Goal: Information Seeking & Learning: Learn about a topic

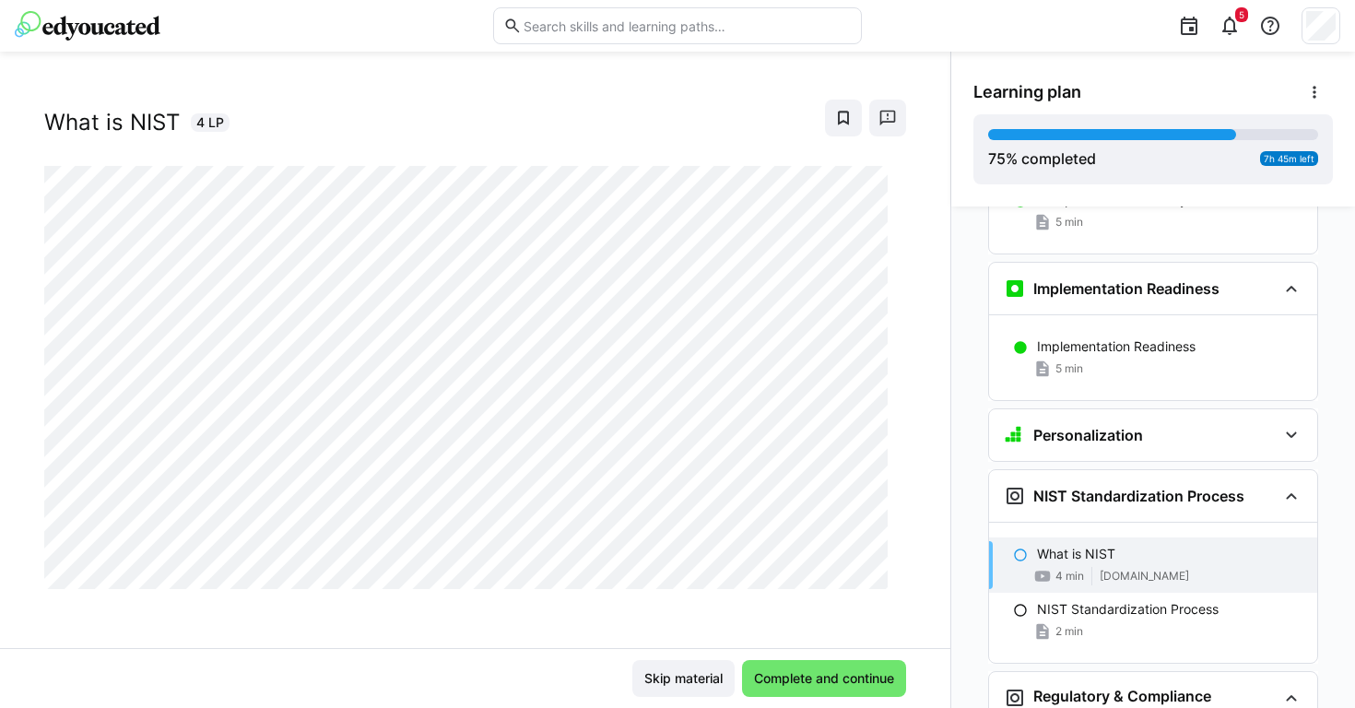
scroll to position [4629, 0]
click at [794, 689] on span "Complete and continue" at bounding box center [824, 678] width 164 height 37
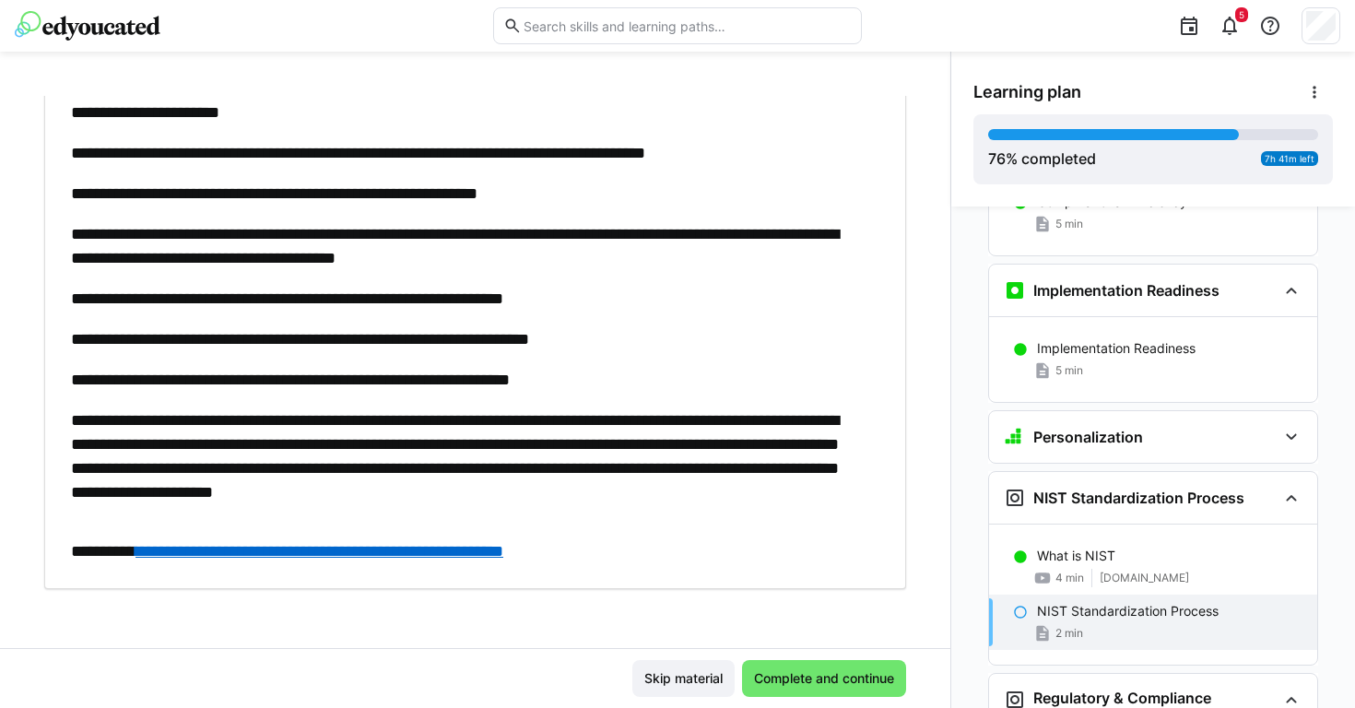
scroll to position [406, 0]
click at [806, 665] on span "Complete and continue" at bounding box center [824, 678] width 164 height 37
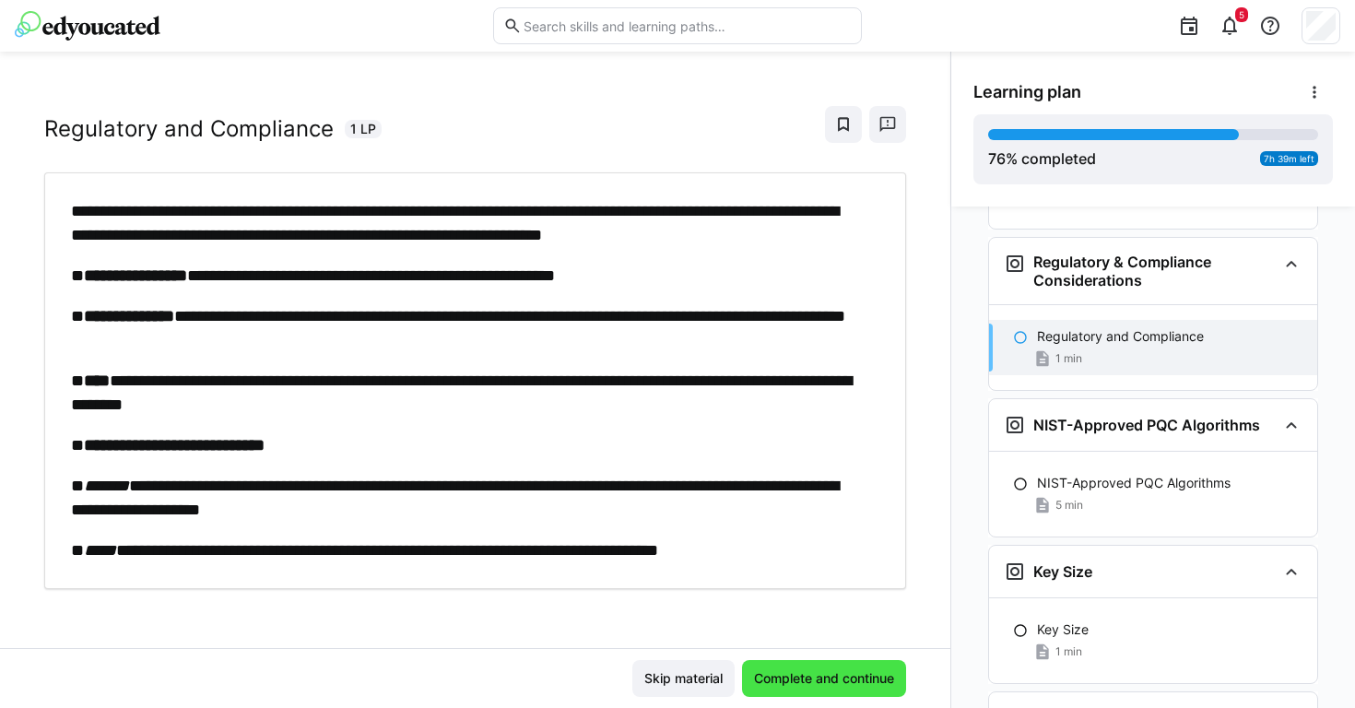
scroll to position [5066, 0]
click at [810, 665] on span "Complete and continue" at bounding box center [824, 678] width 164 height 37
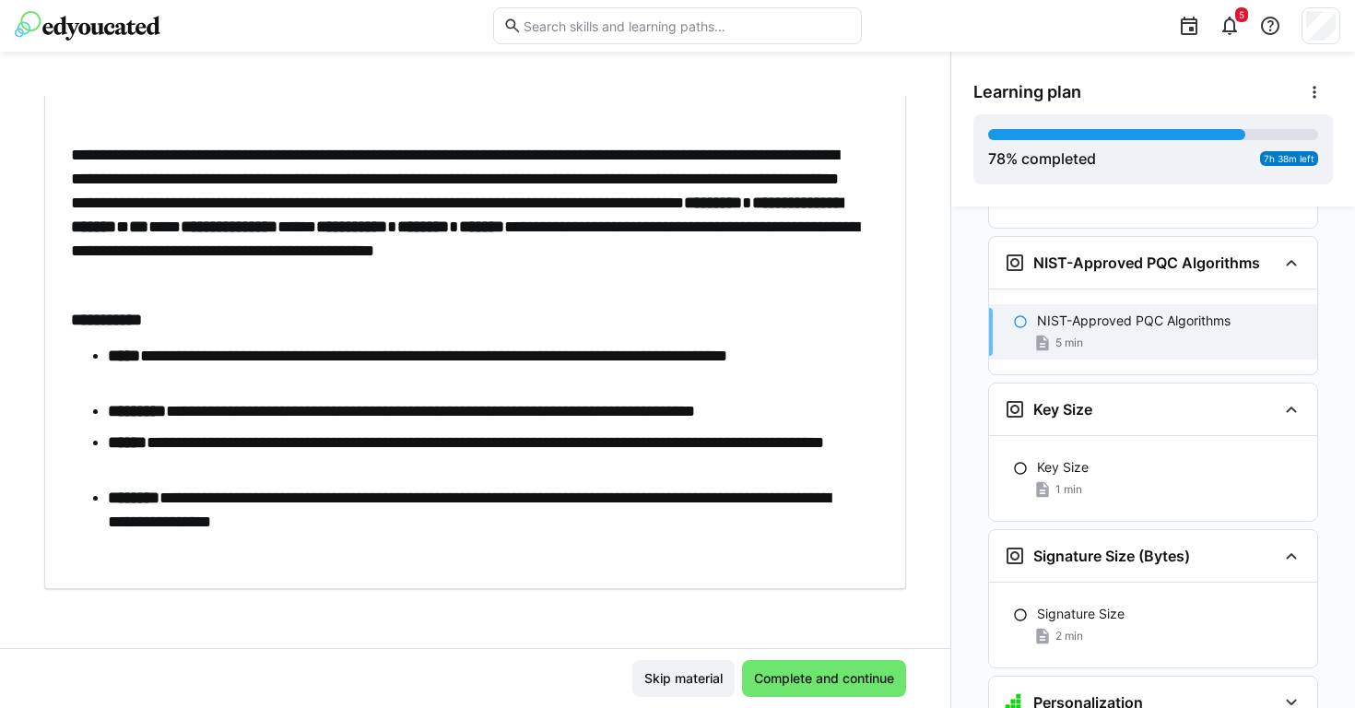
scroll to position [98, 0]
click at [782, 664] on span "Complete and continue" at bounding box center [824, 678] width 164 height 37
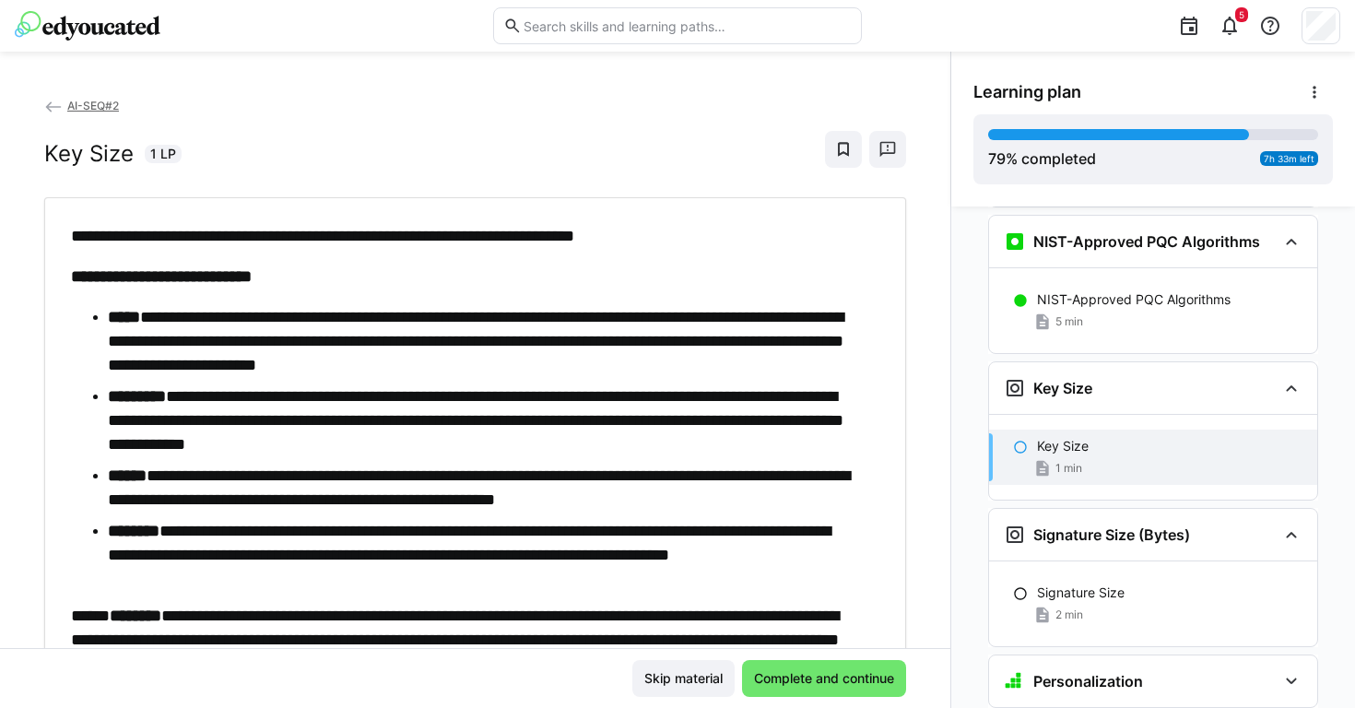
scroll to position [5246, 0]
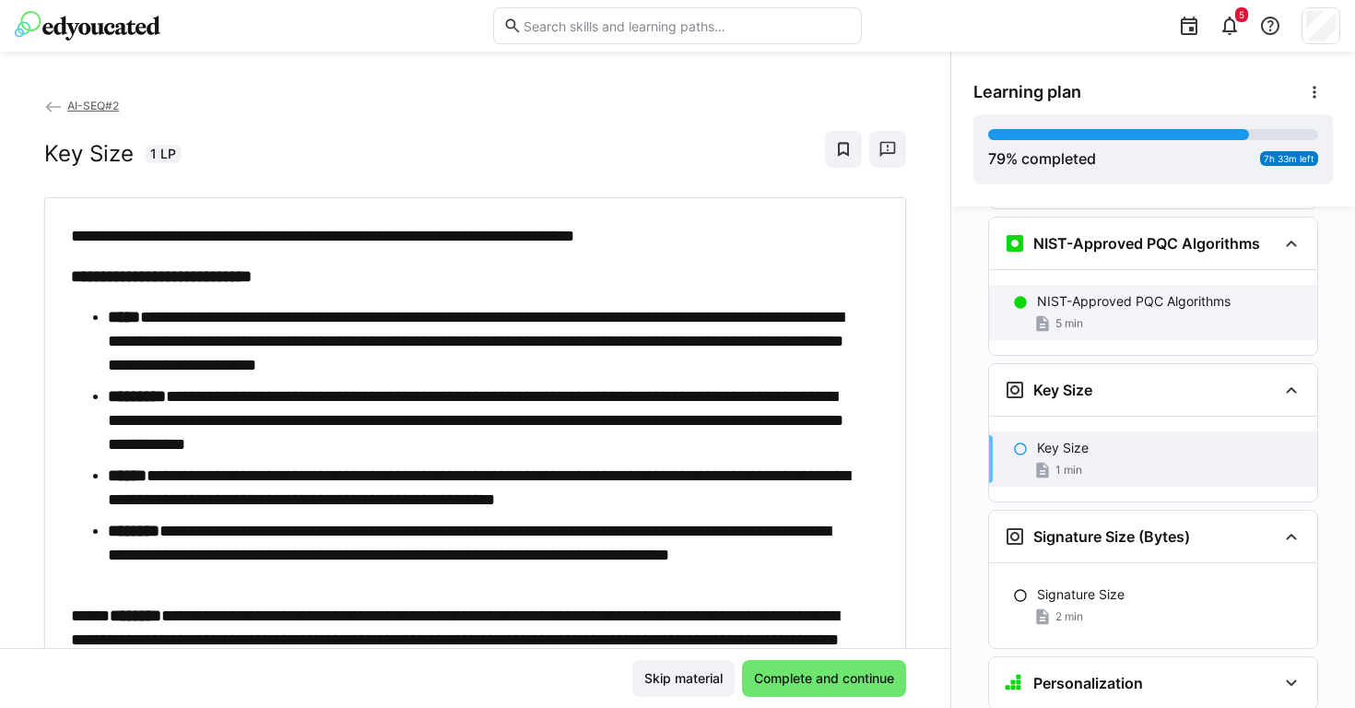
click at [1092, 292] on p "NIST-Approved PQC Algorithms" at bounding box center [1134, 301] width 194 height 18
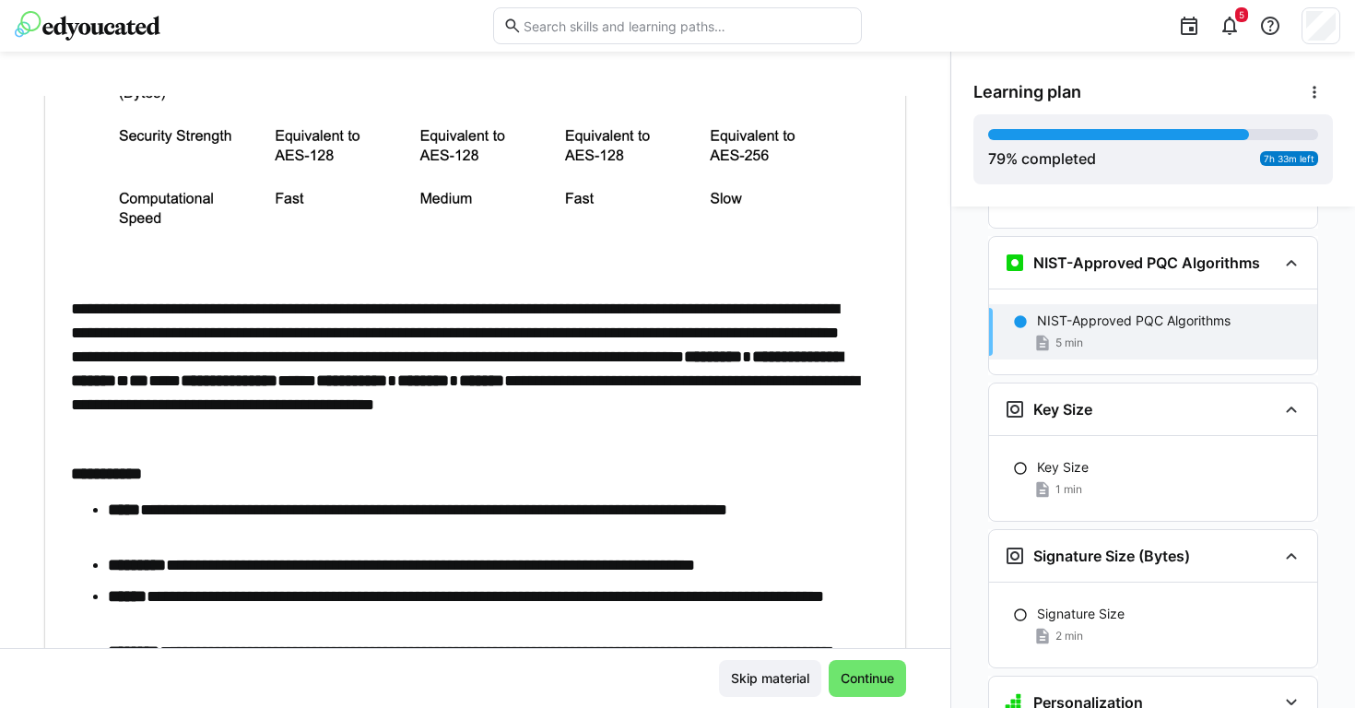
scroll to position [663, 0]
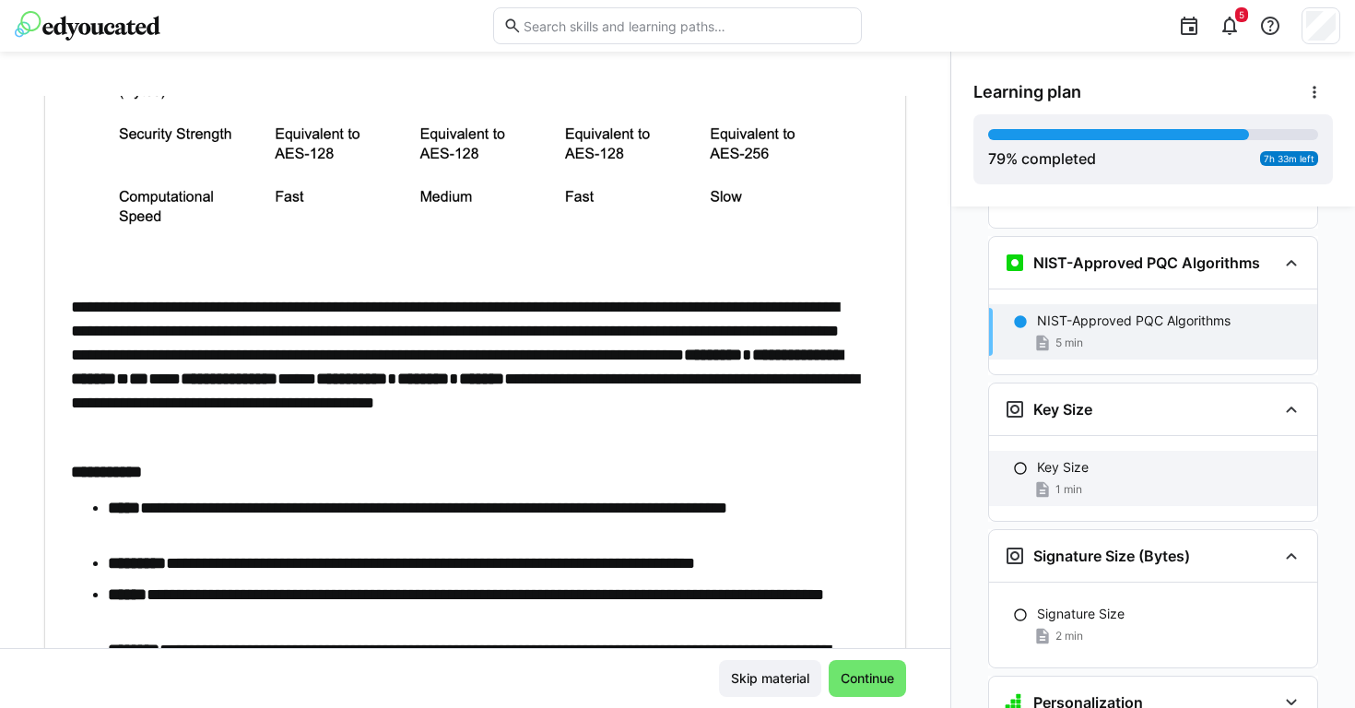
click at [1098, 480] on div "1 min" at bounding box center [1169, 489] width 265 height 18
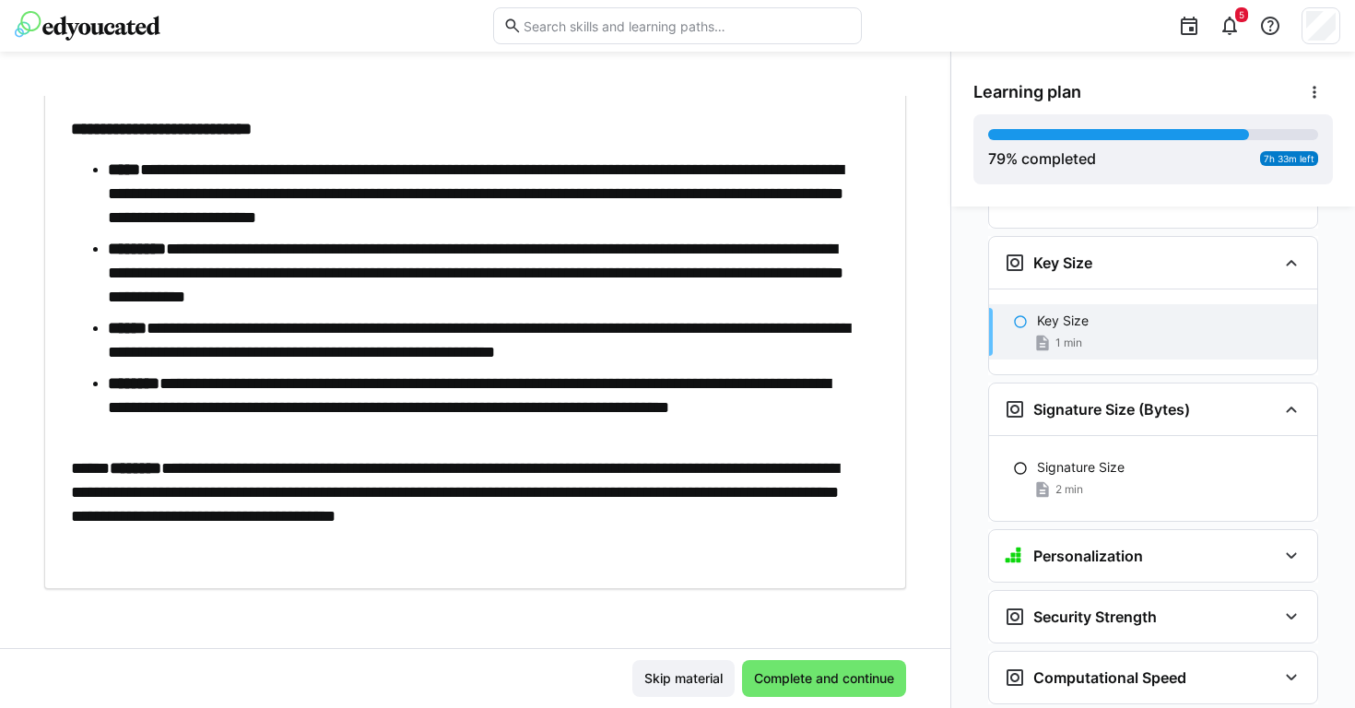
scroll to position [98, 0]
click at [757, 664] on span "Complete and continue" at bounding box center [824, 678] width 164 height 37
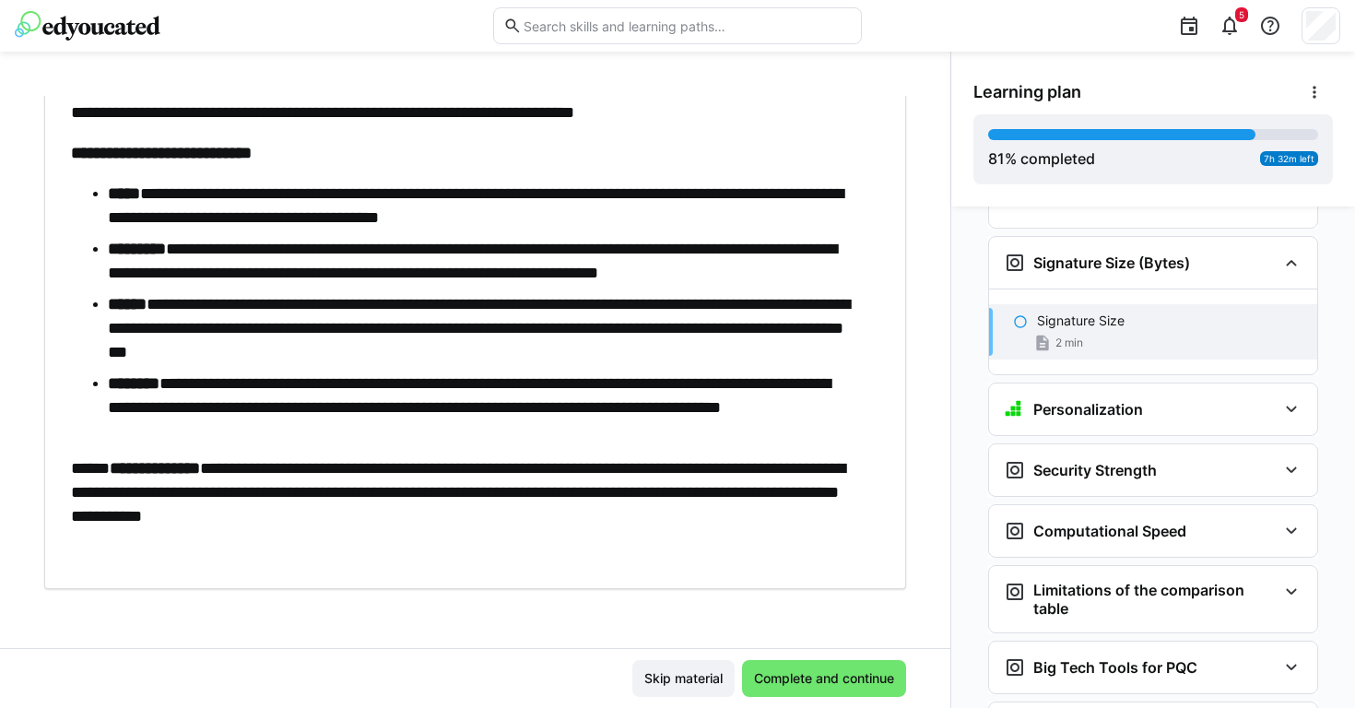
scroll to position [124, 0]
click at [823, 664] on span "Complete and continue" at bounding box center [824, 678] width 164 height 37
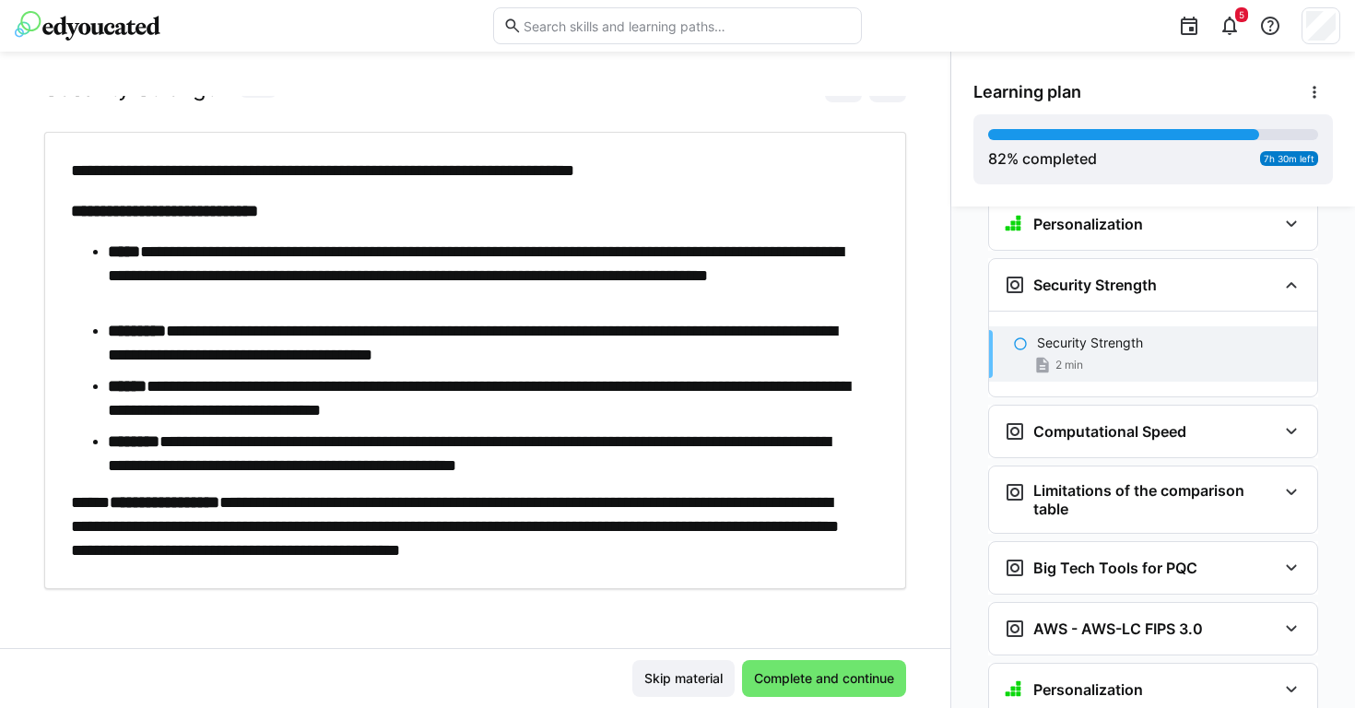
scroll to position [65, 0]
click at [827, 689] on span "Complete and continue" at bounding box center [824, 678] width 164 height 37
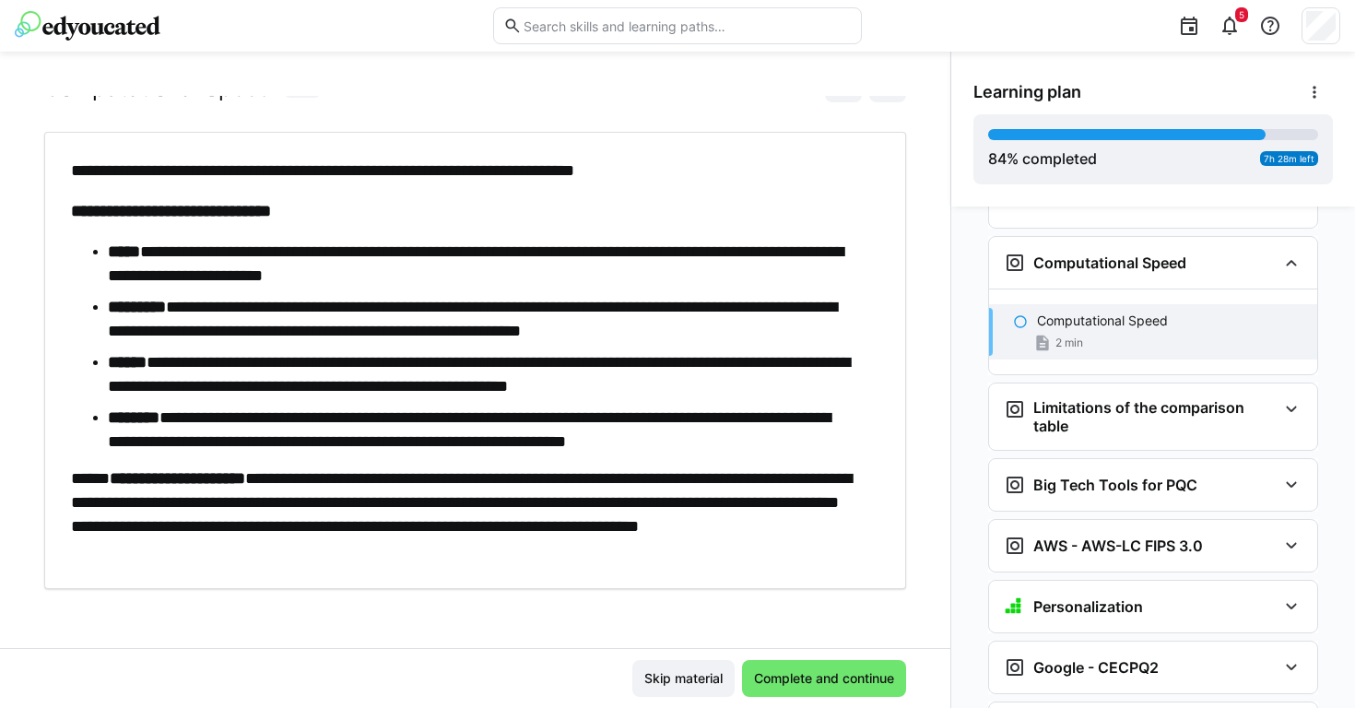
scroll to position [98, 0]
click at [770, 669] on span "Complete and continue" at bounding box center [824, 678] width 146 height 18
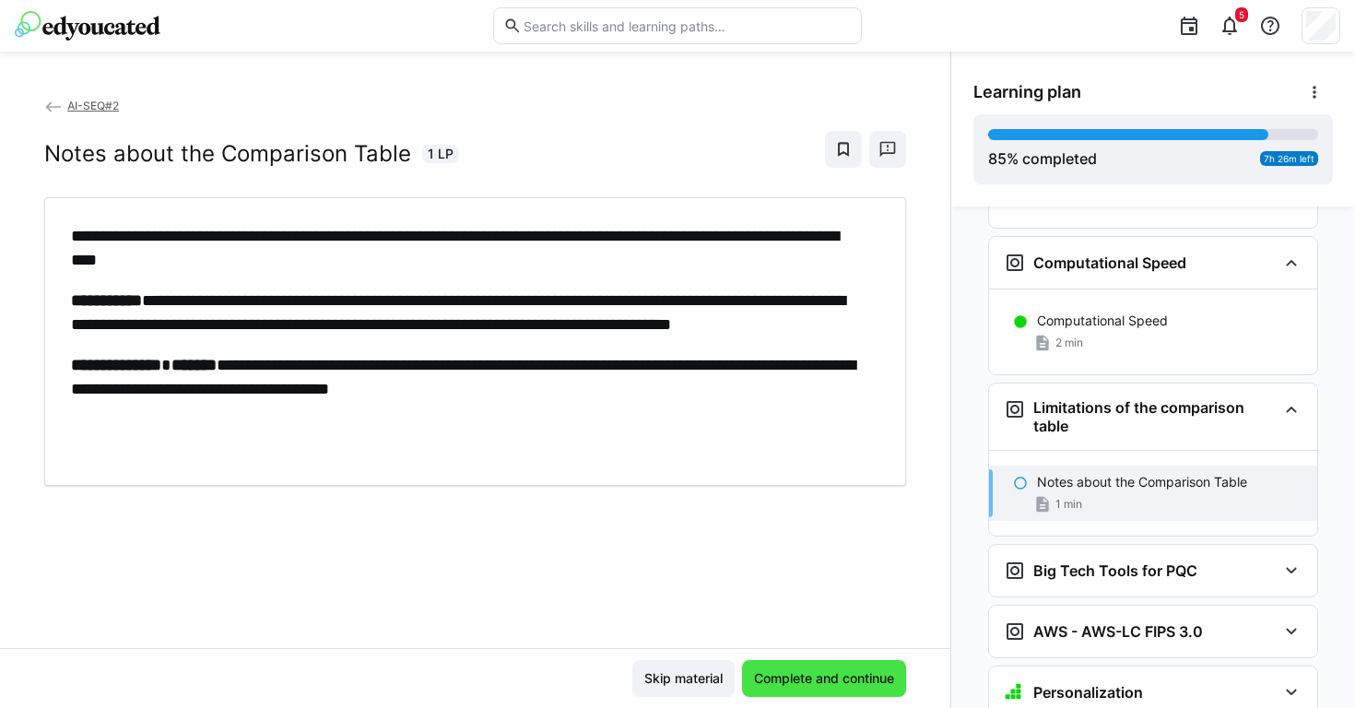
scroll to position [6021, 0]
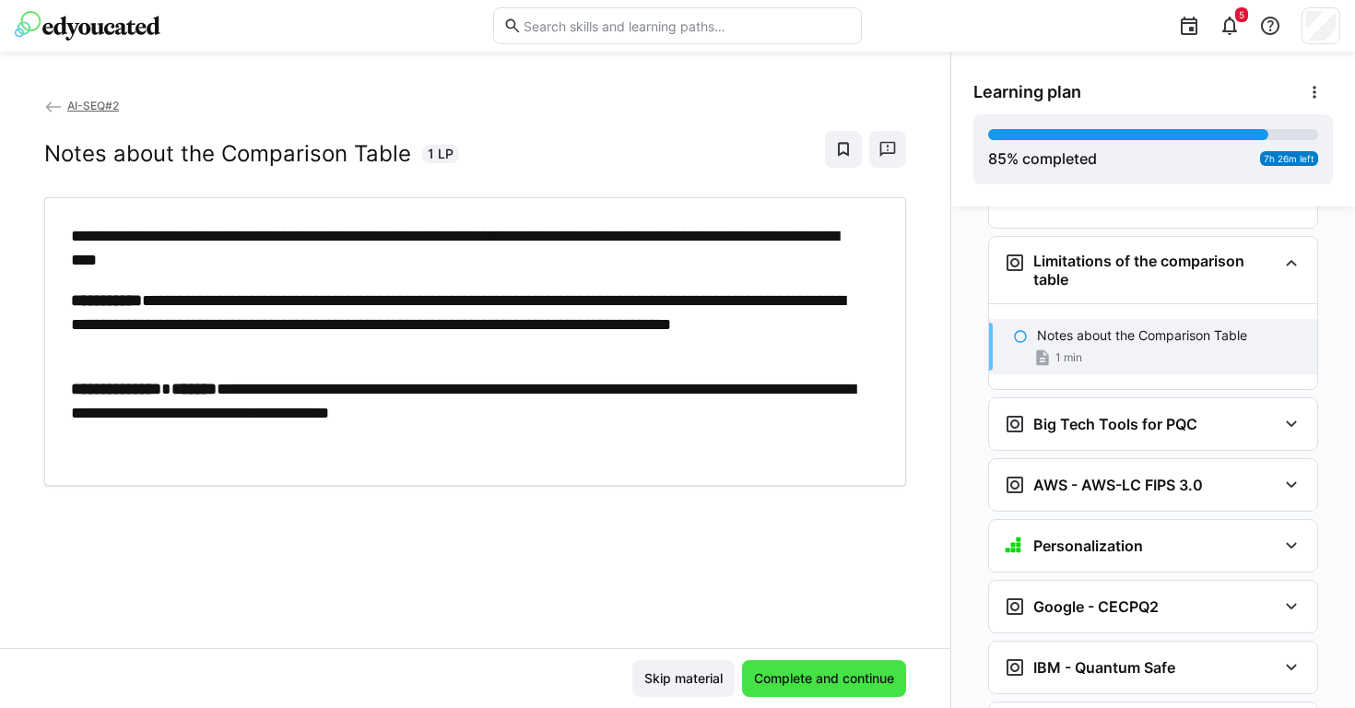
click at [785, 682] on span "Complete and continue" at bounding box center [824, 678] width 146 height 18
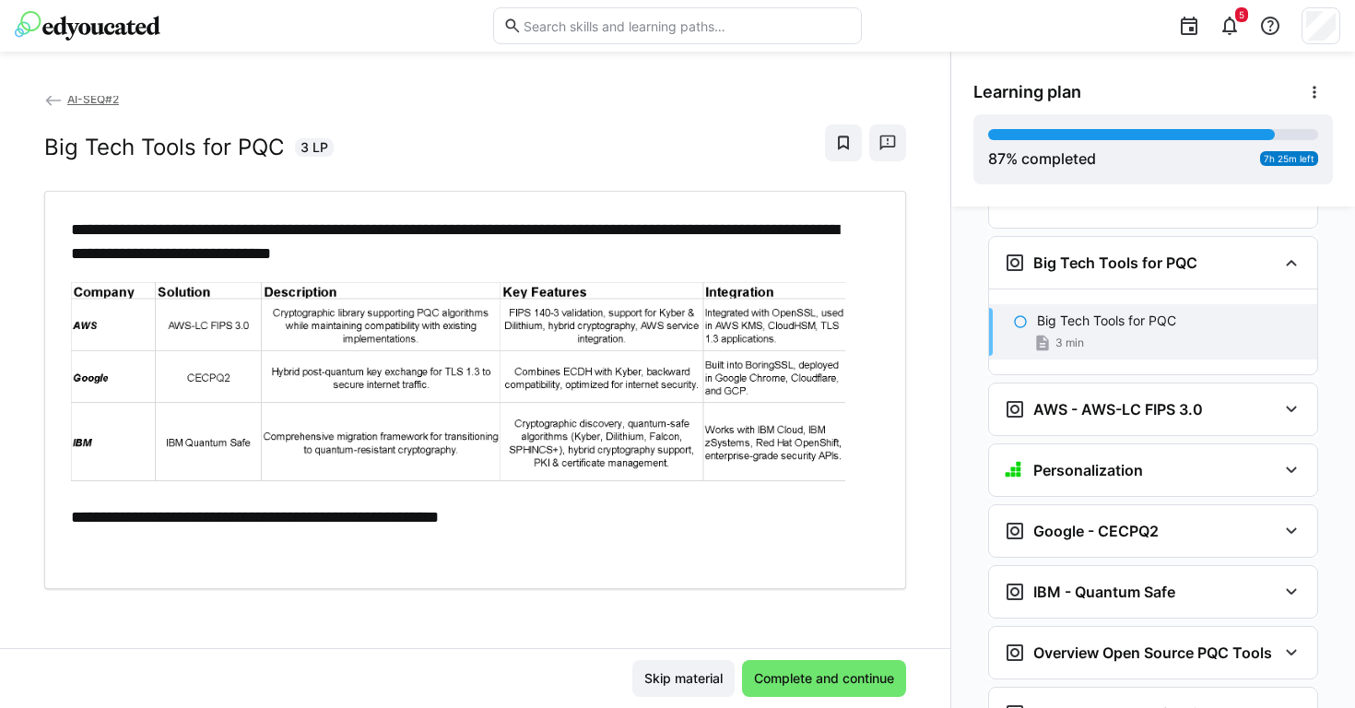
scroll to position [94, 0]
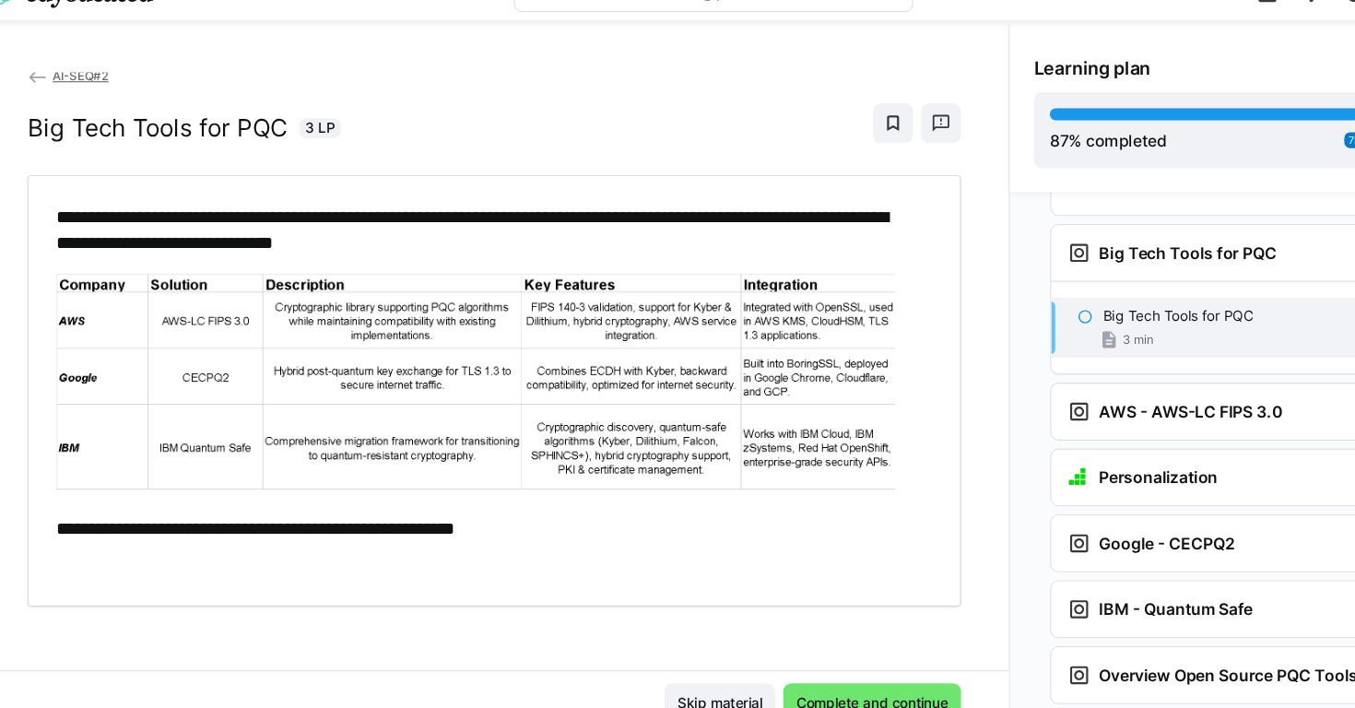
click at [225, 286] on img at bounding box center [458, 385] width 774 height 199
click at [207, 221] on p "**********" at bounding box center [466, 245] width 790 height 48
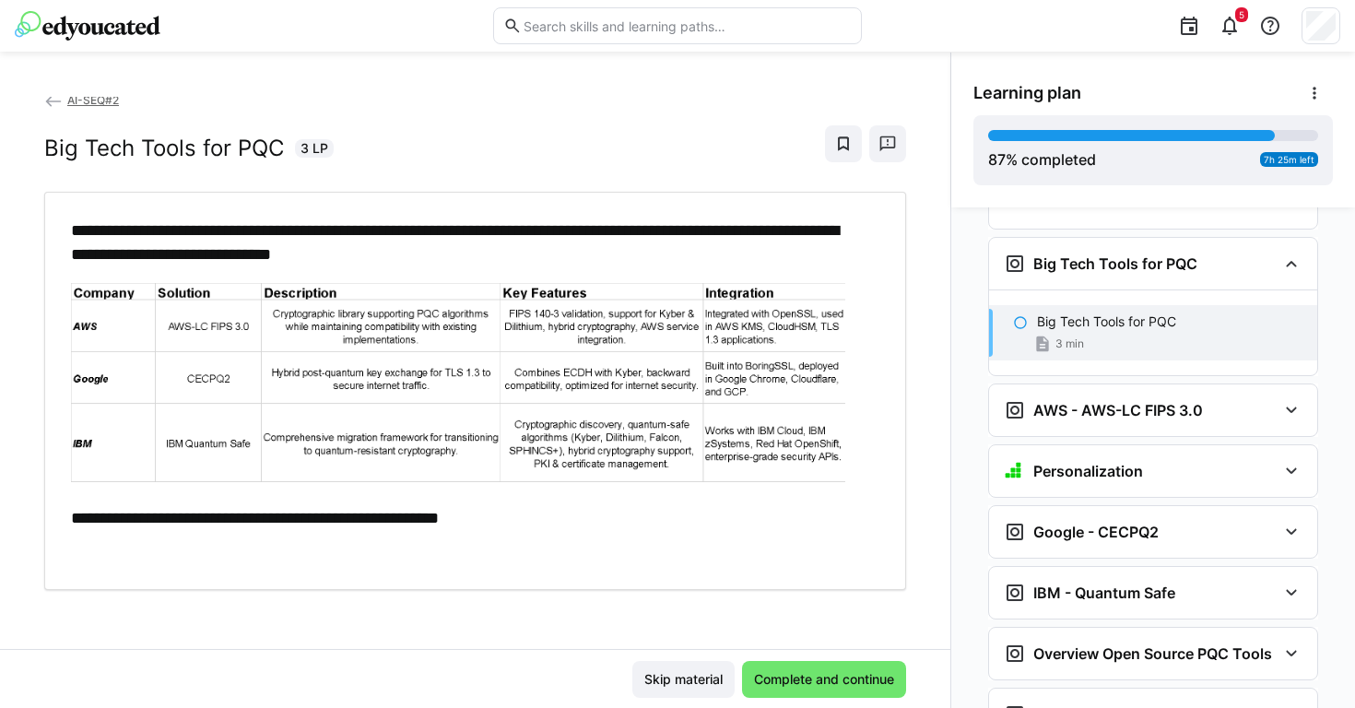
scroll to position [72, 0]
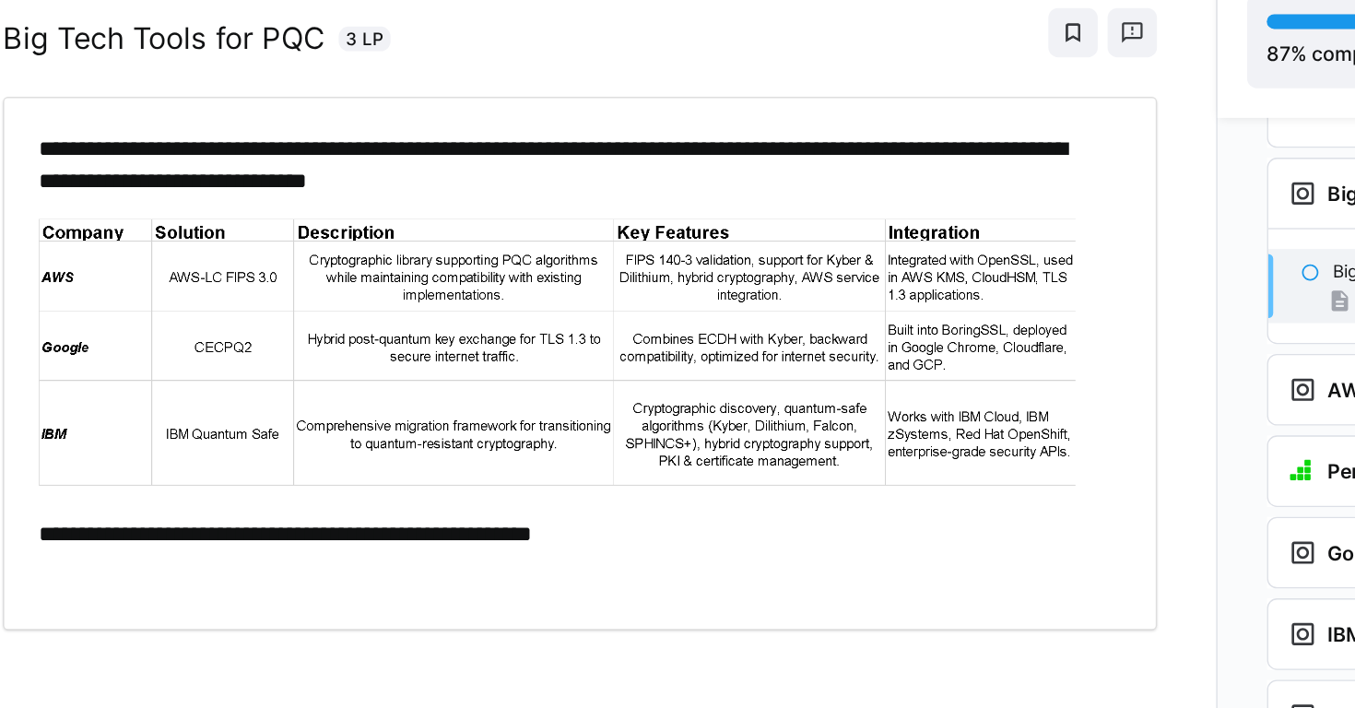
click at [507, 335] on img at bounding box center [458, 407] width 774 height 199
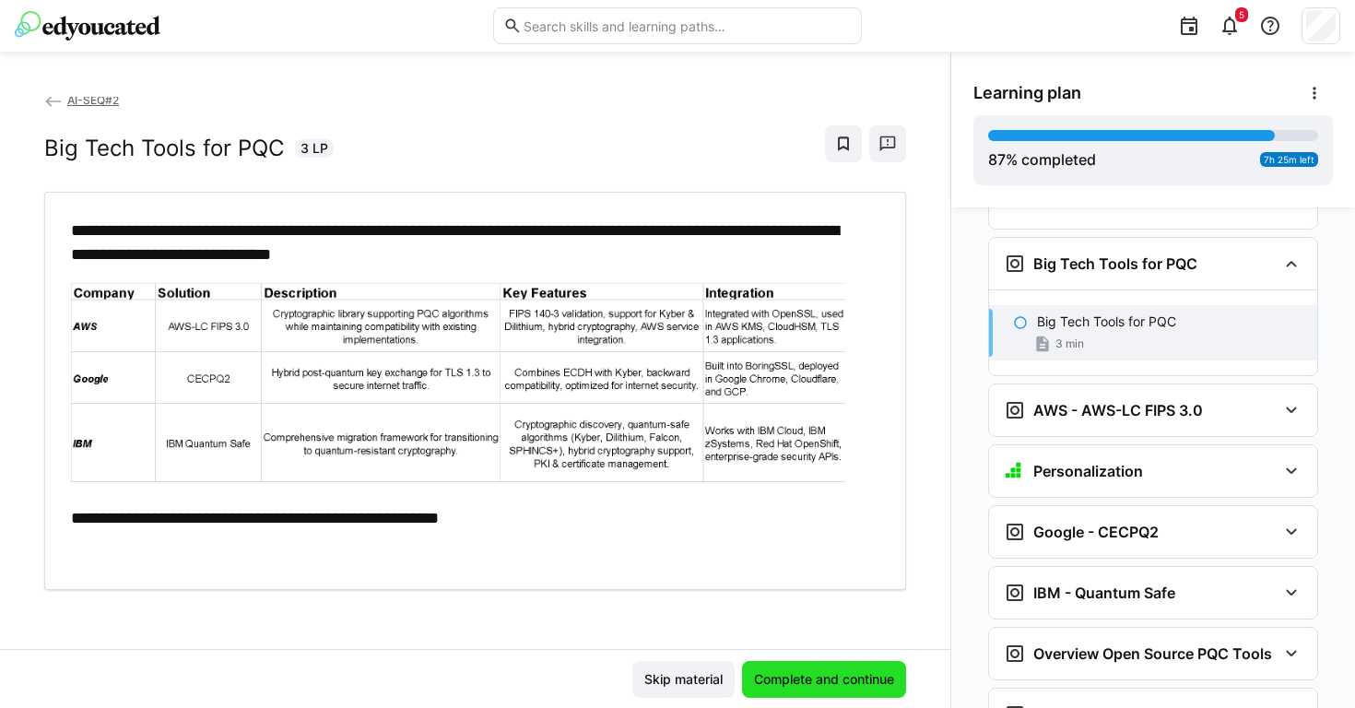
click at [848, 668] on span "Complete and continue" at bounding box center [824, 679] width 164 height 37
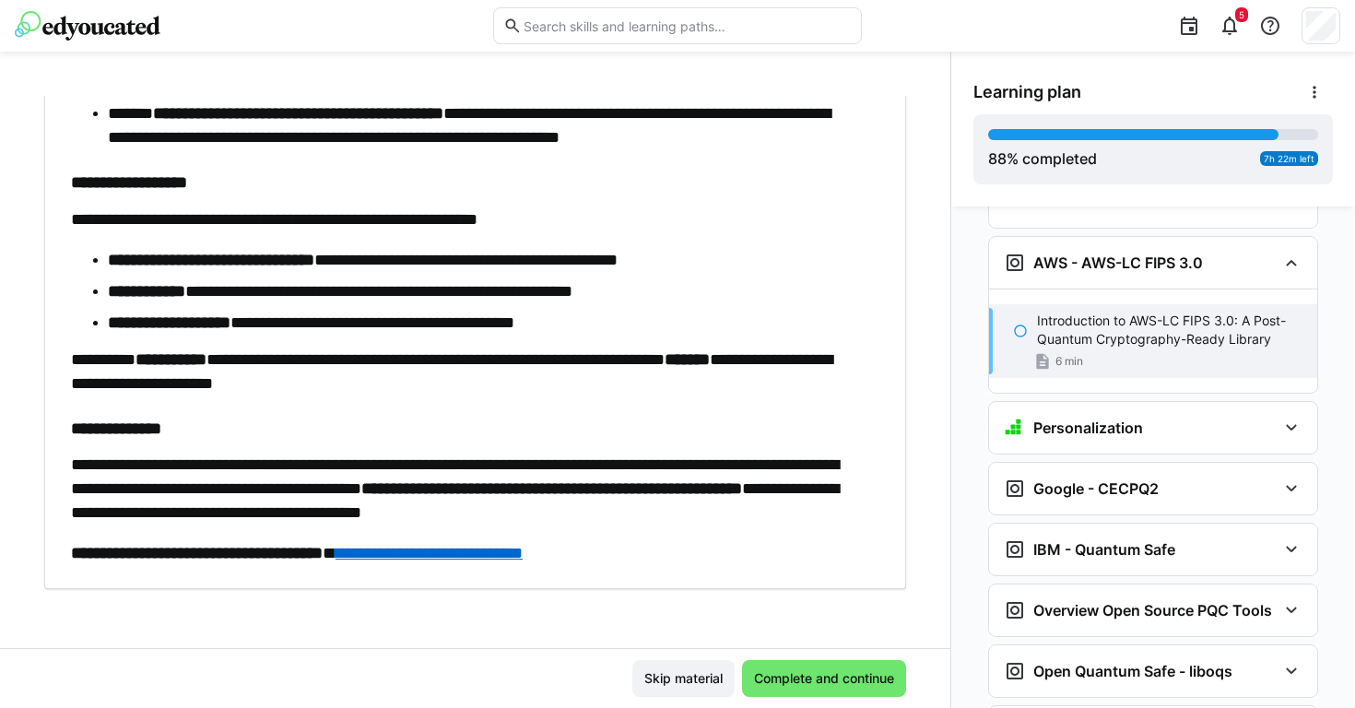
scroll to position [843, 0]
click at [811, 685] on span "Complete and continue" at bounding box center [824, 678] width 146 height 18
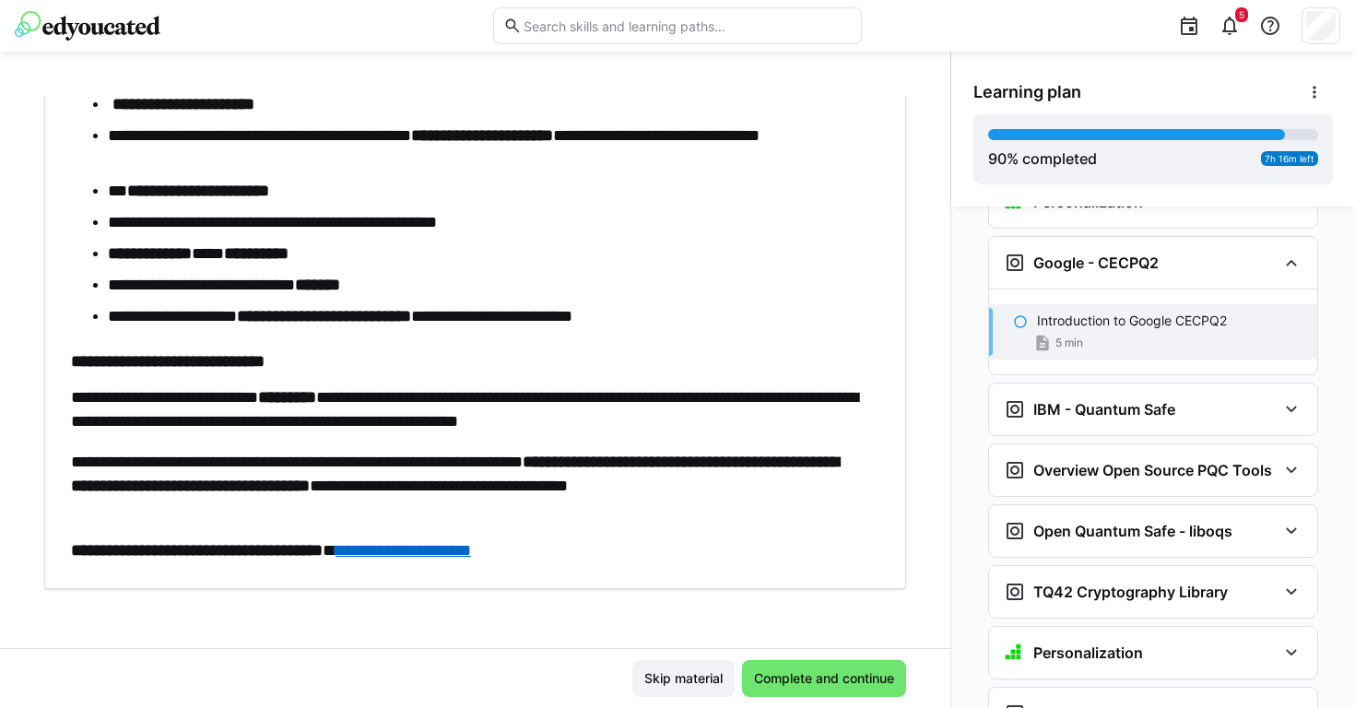
scroll to position [98, 0]
click at [769, 662] on span "Complete and continue" at bounding box center [824, 678] width 164 height 37
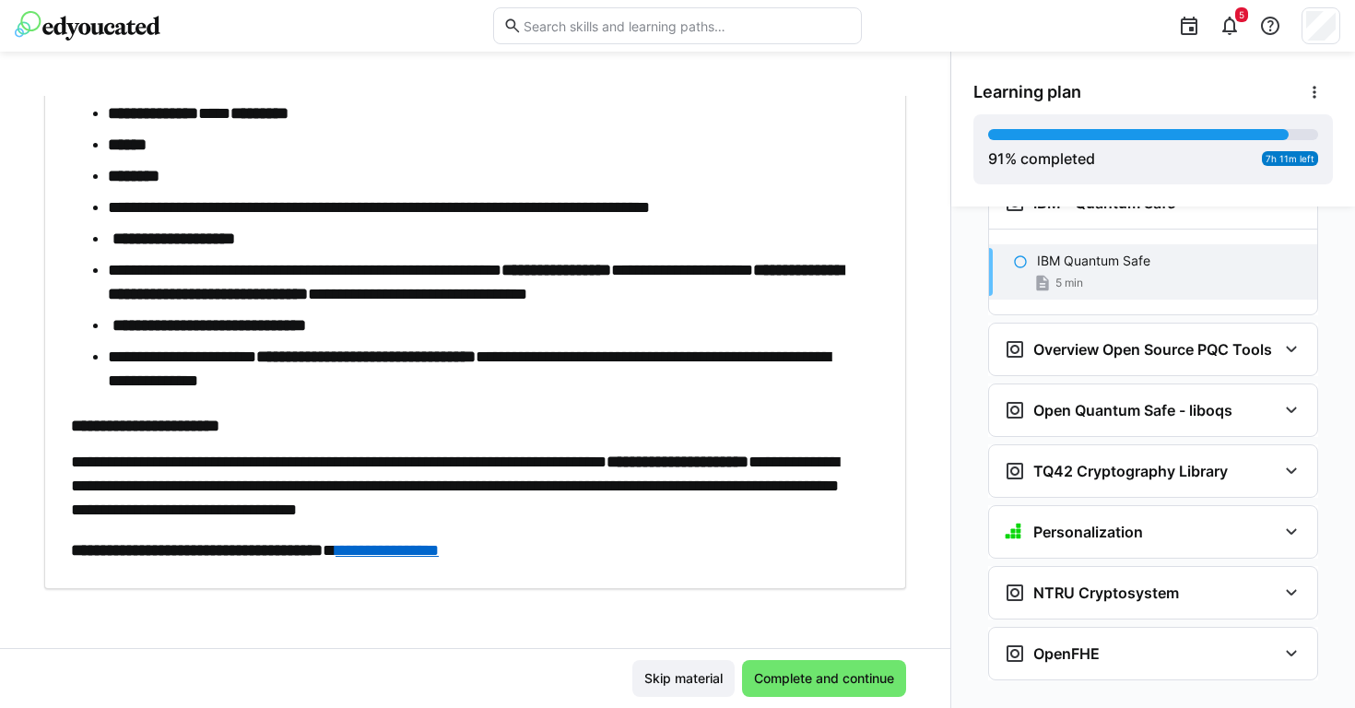
scroll to position [612, 0]
click at [800, 689] on span "Complete and continue" at bounding box center [824, 678] width 164 height 37
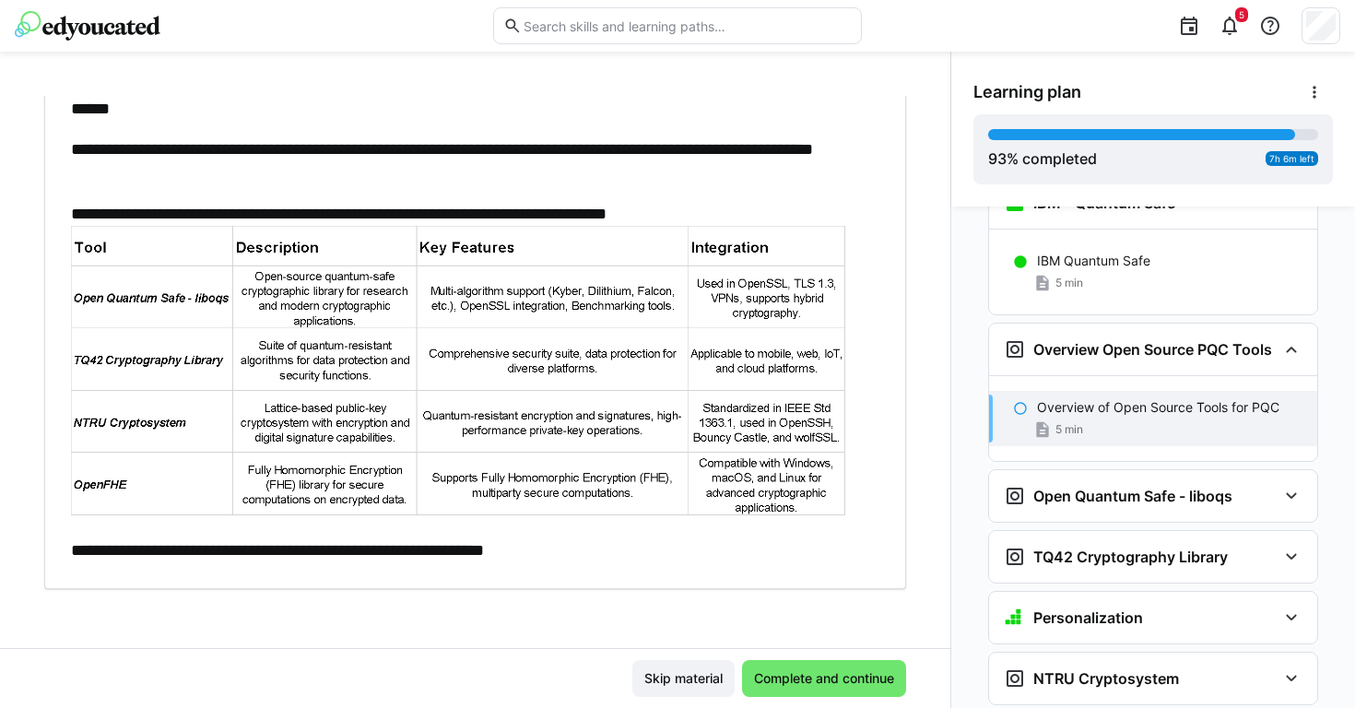
scroll to position [151, 0]
click at [801, 681] on span "Complete and continue" at bounding box center [824, 678] width 146 height 18
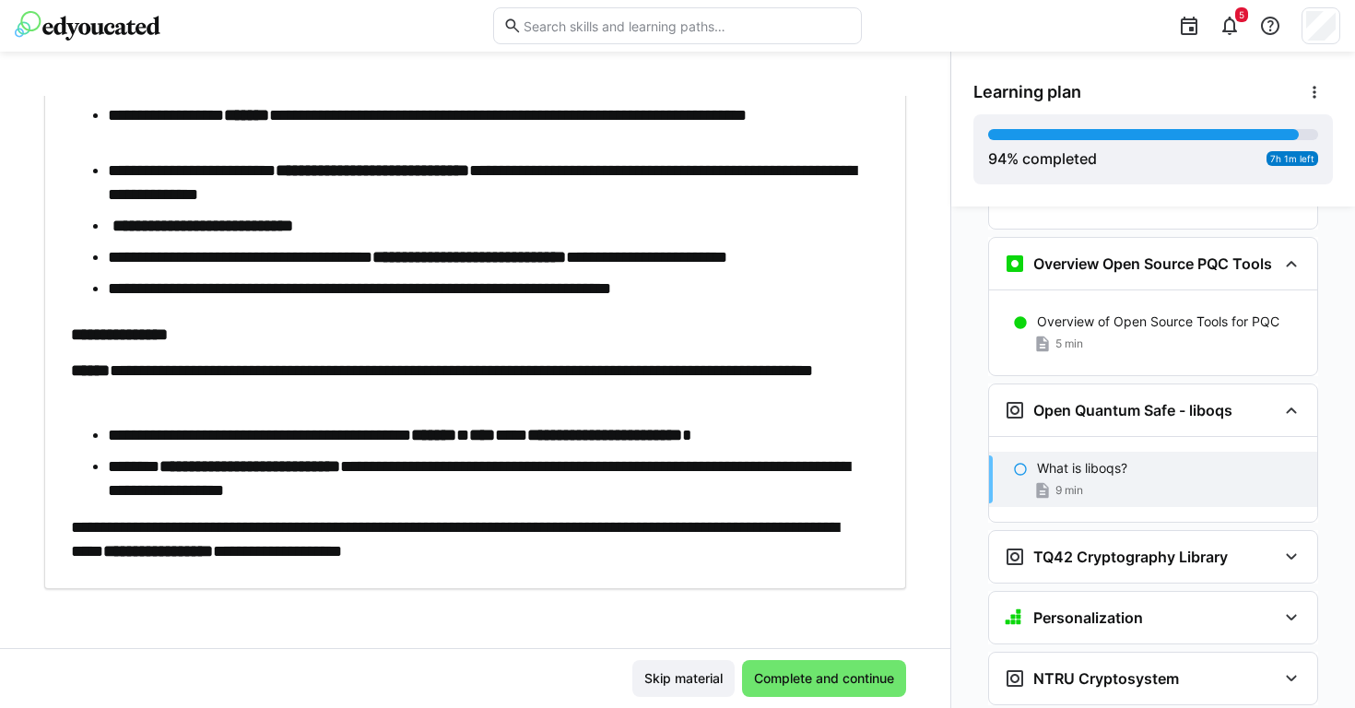
scroll to position [537, 0]
click at [813, 672] on span "Complete and continue" at bounding box center [824, 678] width 146 height 18
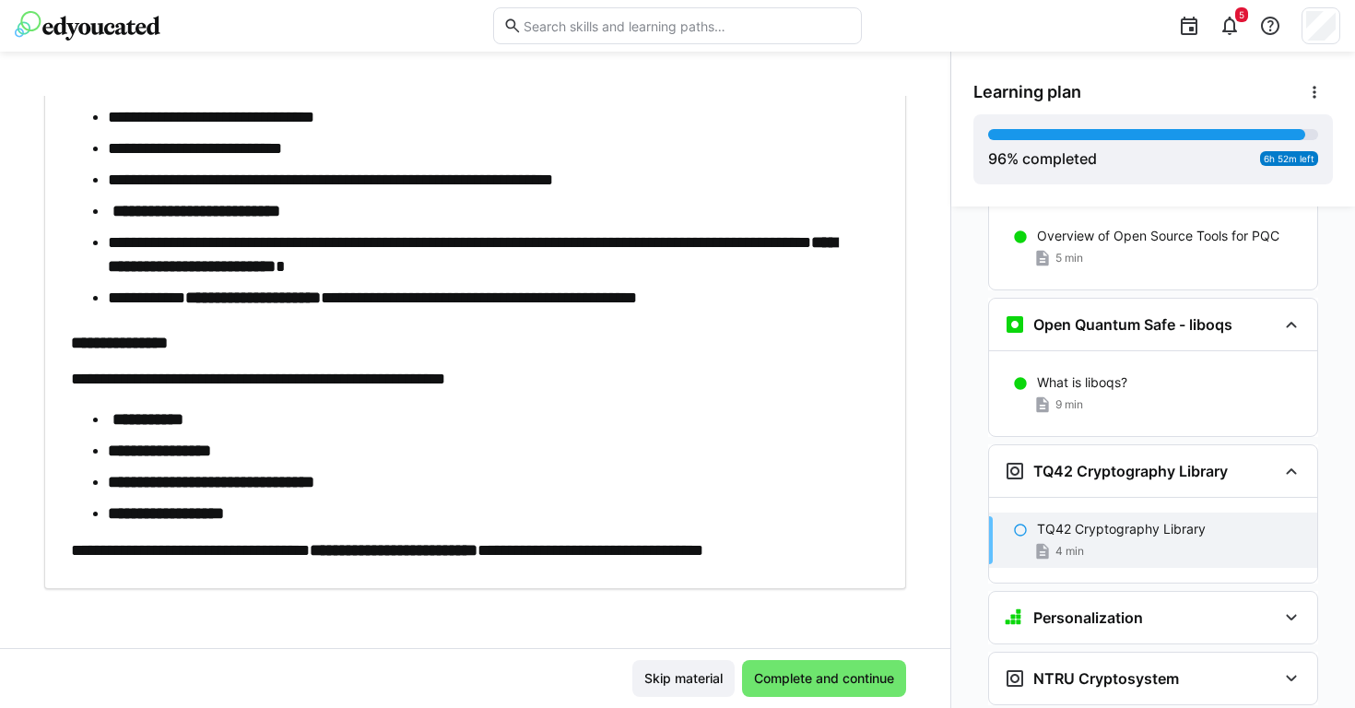
scroll to position [529, 0]
click at [877, 668] on span "Complete and continue" at bounding box center [824, 678] width 164 height 37
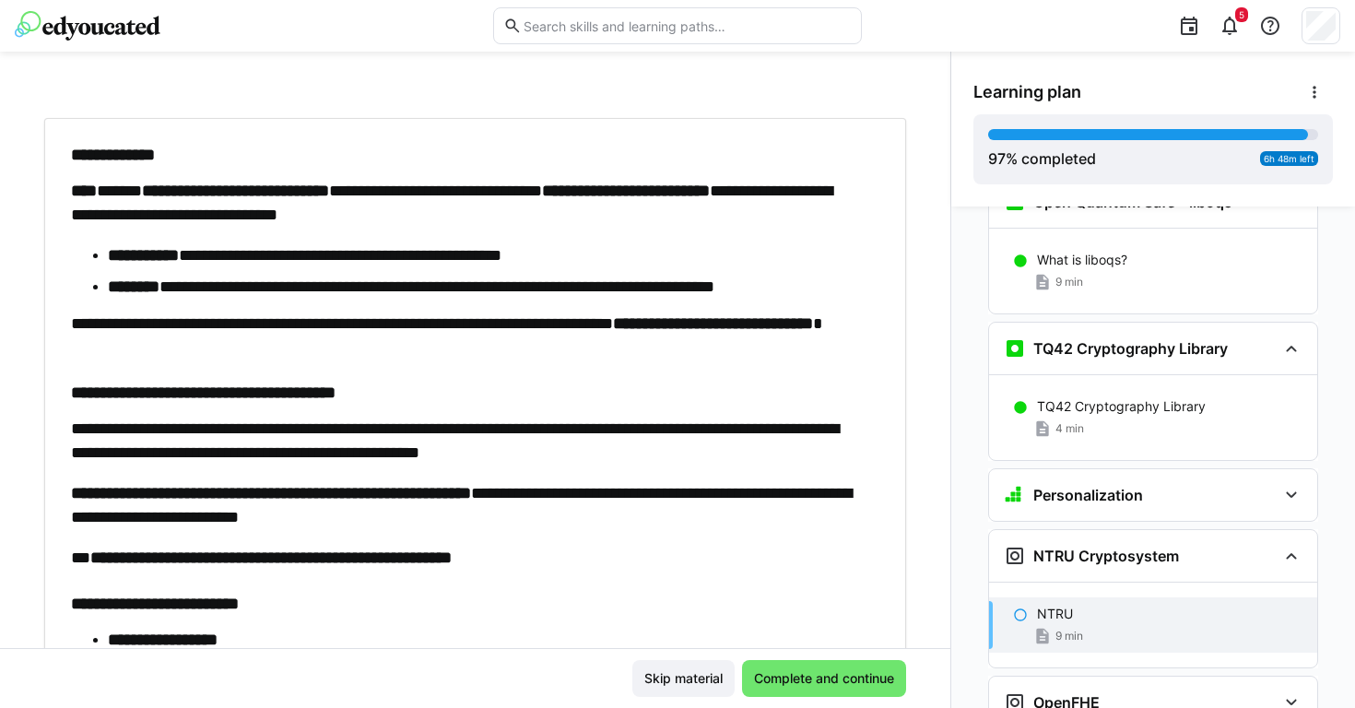
scroll to position [81, 0]
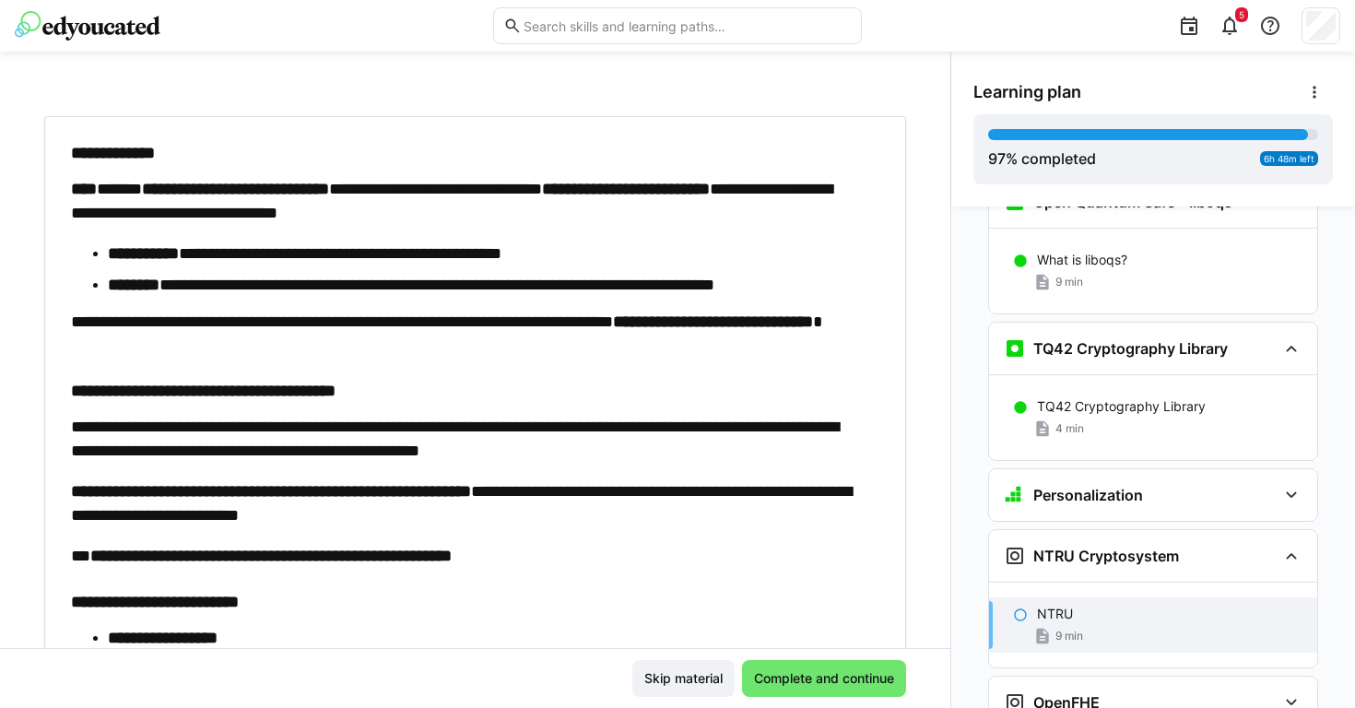
click at [850, 698] on div "Skip material Complete and continue" at bounding box center [475, 678] width 950 height 60
click at [854, 689] on span "Complete and continue" at bounding box center [824, 678] width 164 height 37
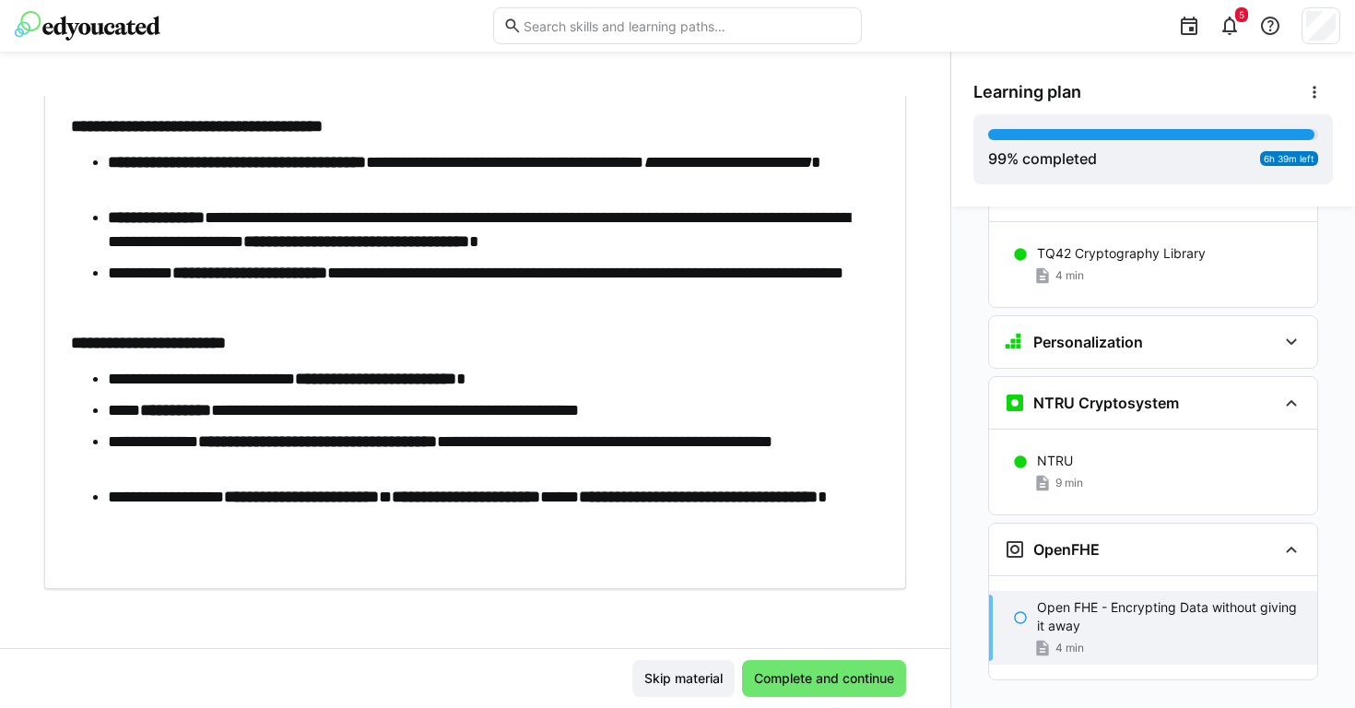
scroll to position [1046, 0]
click at [781, 679] on span "Complete and continue" at bounding box center [824, 678] width 146 height 18
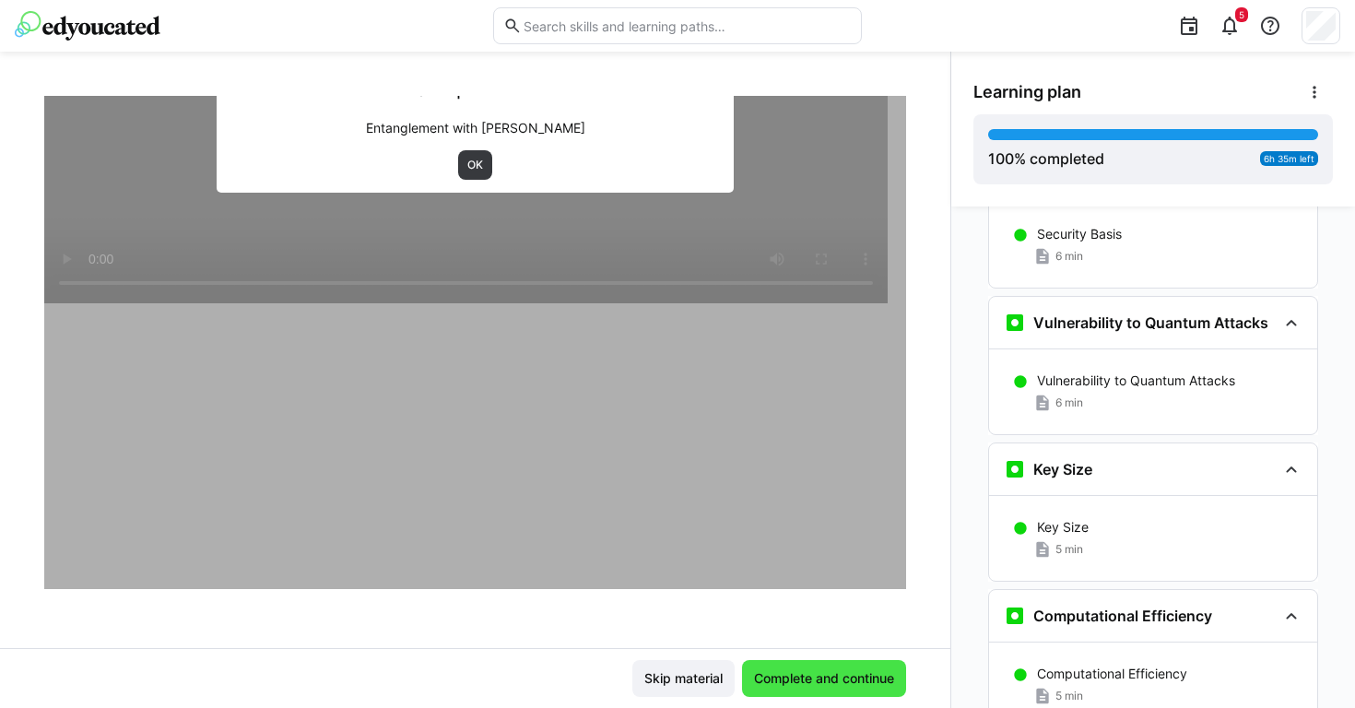
scroll to position [3102, 0]
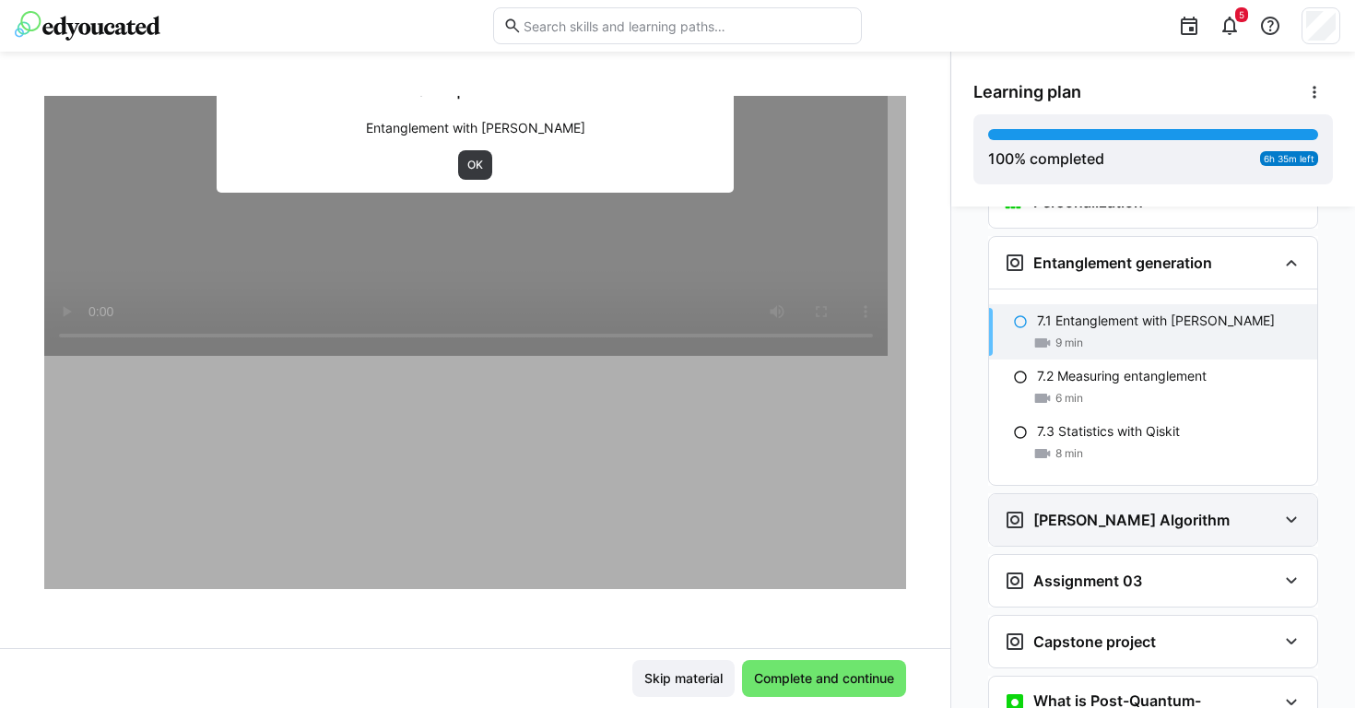
click at [1208, 494] on div "[PERSON_NAME] Algorithm" at bounding box center [1153, 520] width 328 height 52
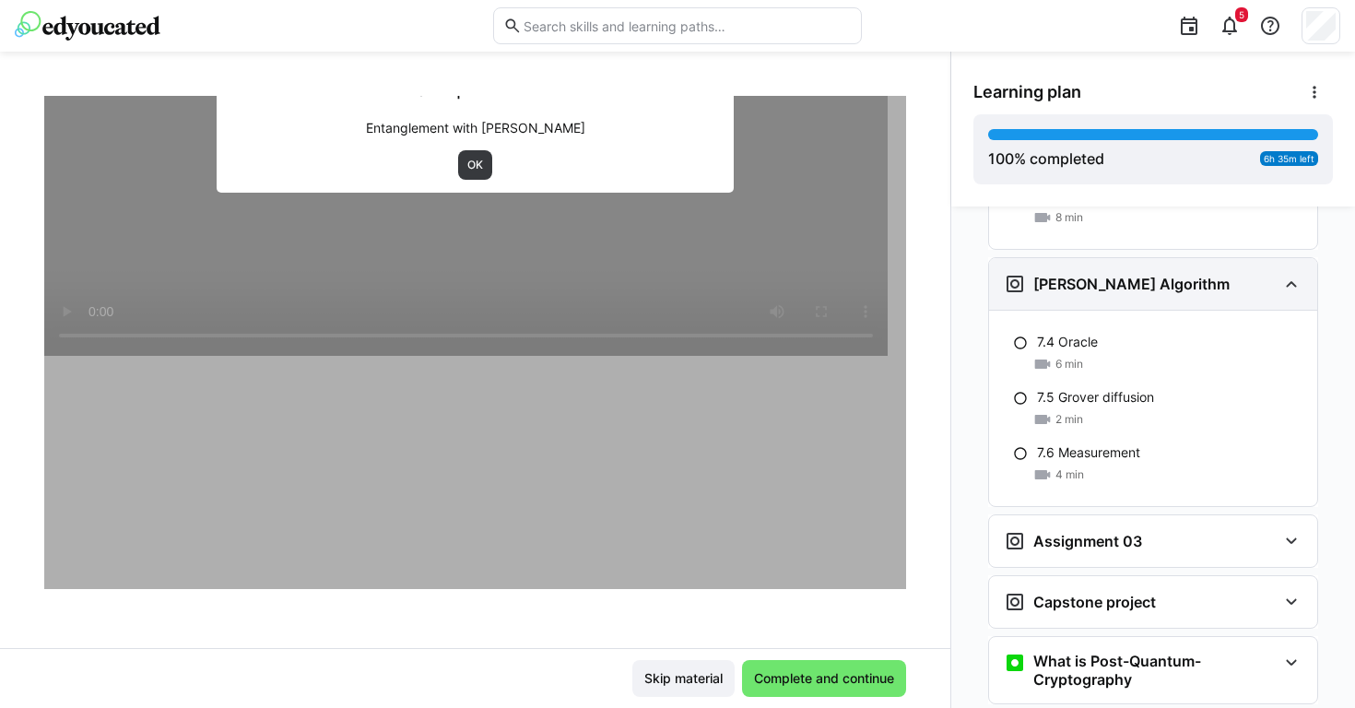
scroll to position [3406, 0]
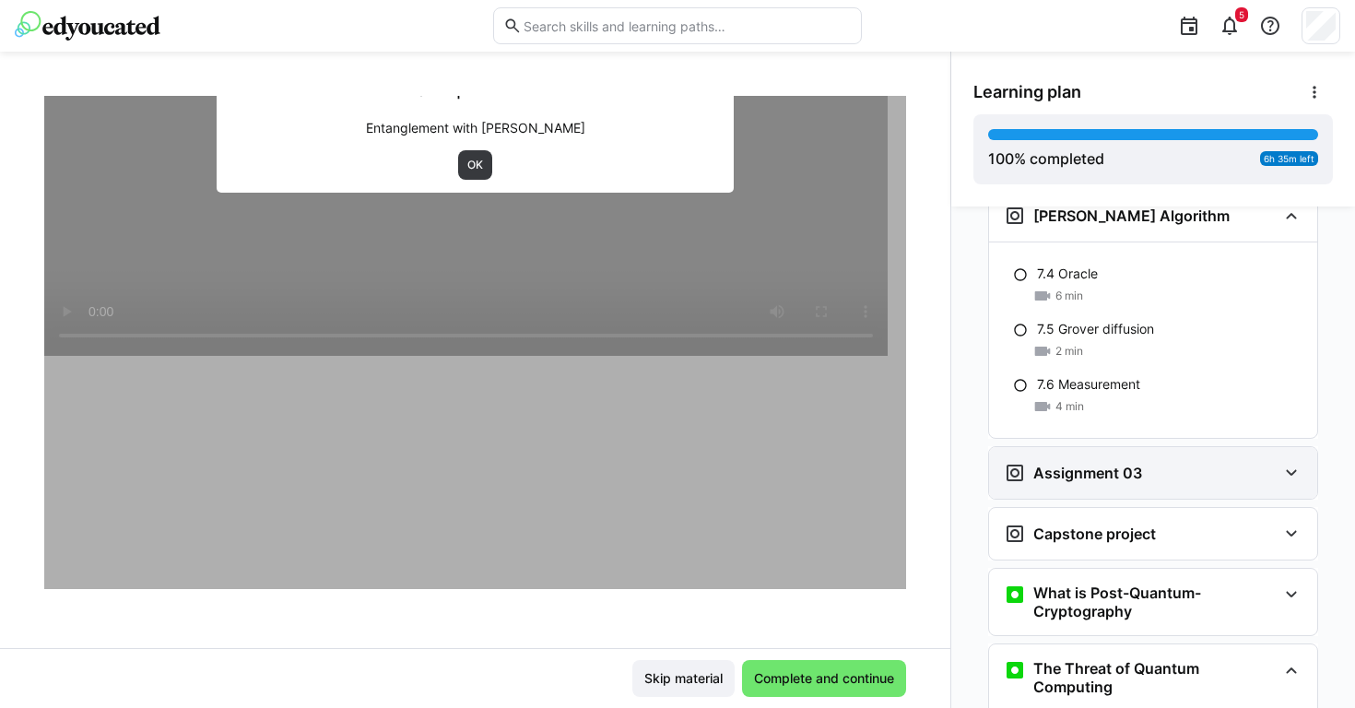
click at [1214, 462] on div "Assignment 03" at bounding box center [1140, 473] width 273 height 22
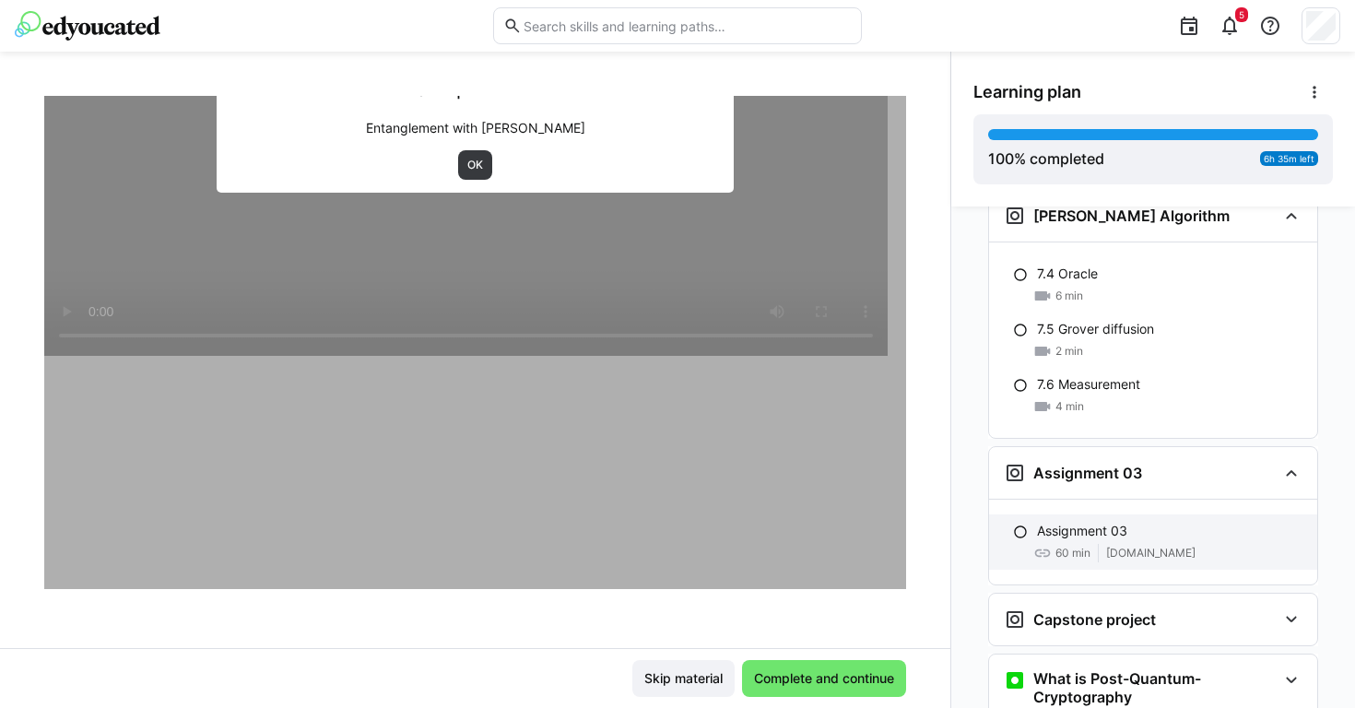
click at [1144, 522] on div "Assignment 03" at bounding box center [1169, 531] width 265 height 18
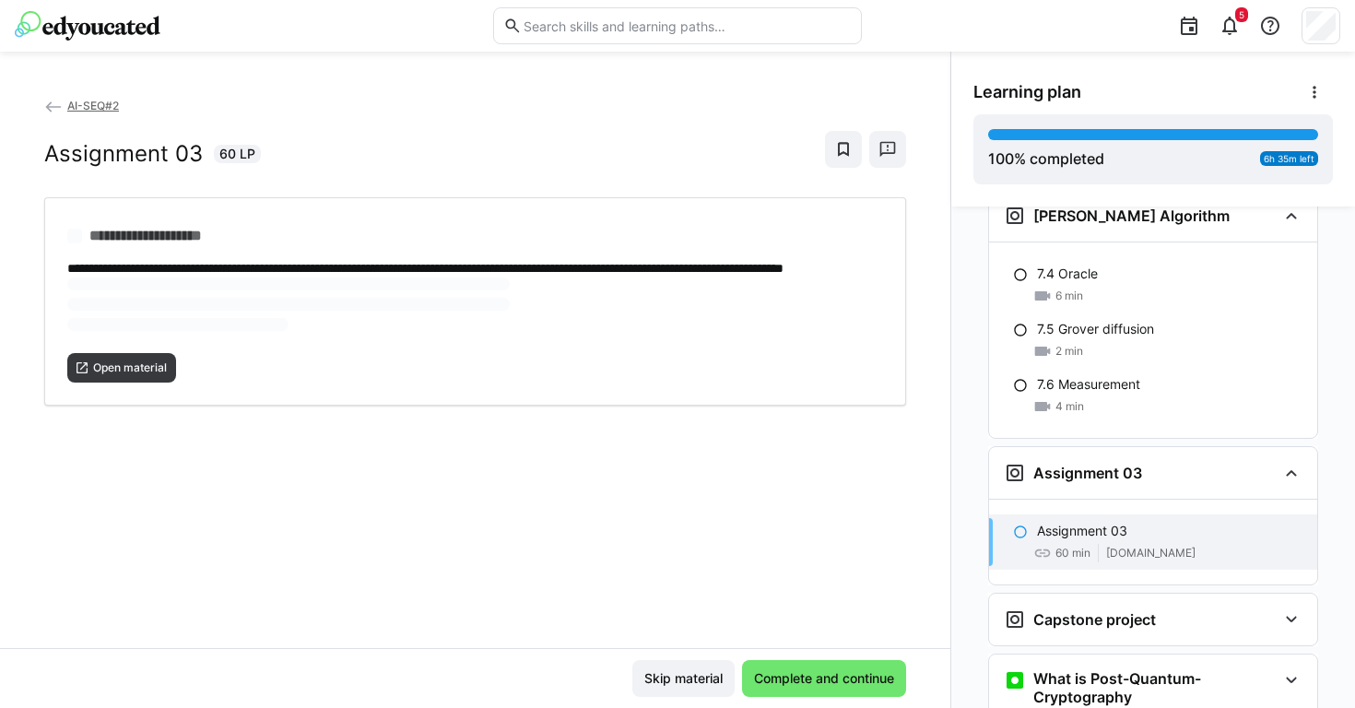
scroll to position [3616, 0]
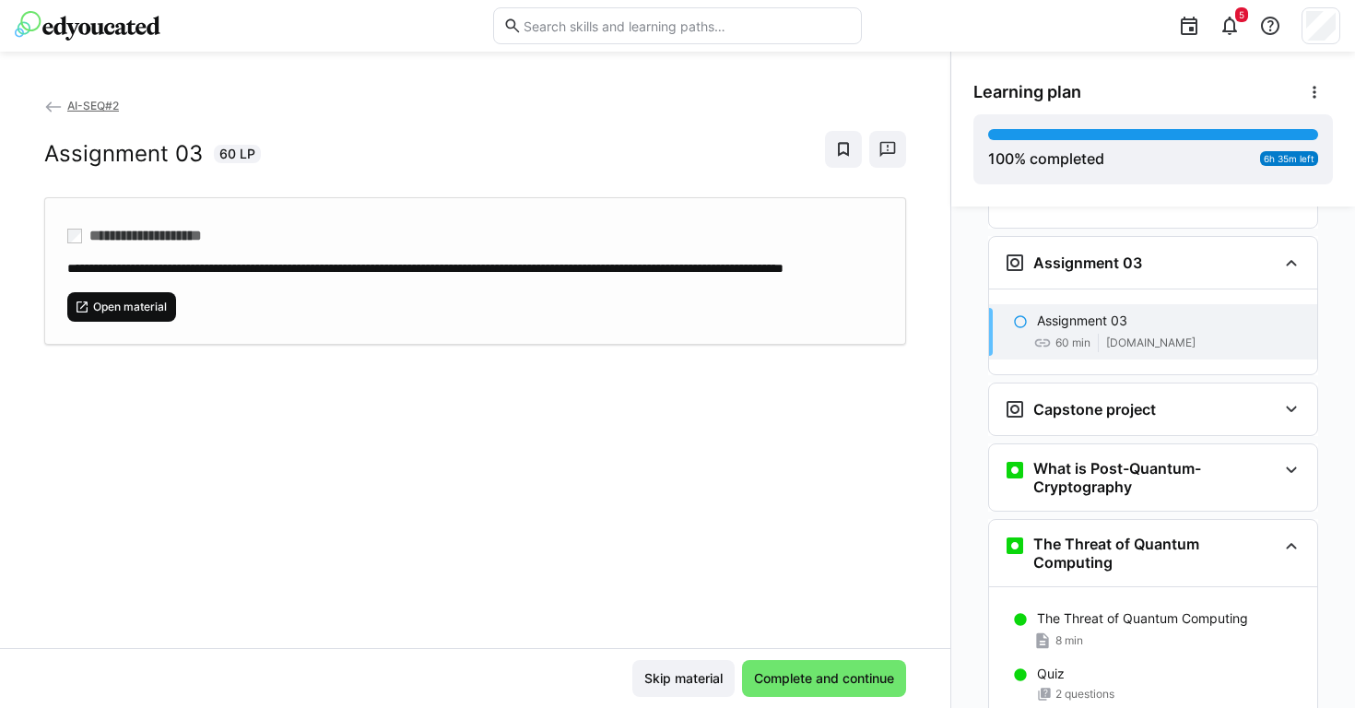
click at [154, 313] on span "Open material" at bounding box center [121, 306] width 109 height 29
